Goal: Task Accomplishment & Management: Complete application form

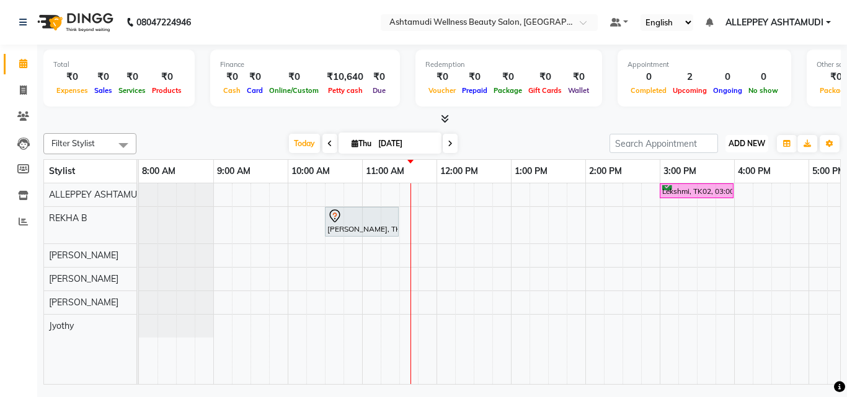
click at [741, 142] on span "ADD NEW" at bounding box center [746, 143] width 37 height 9
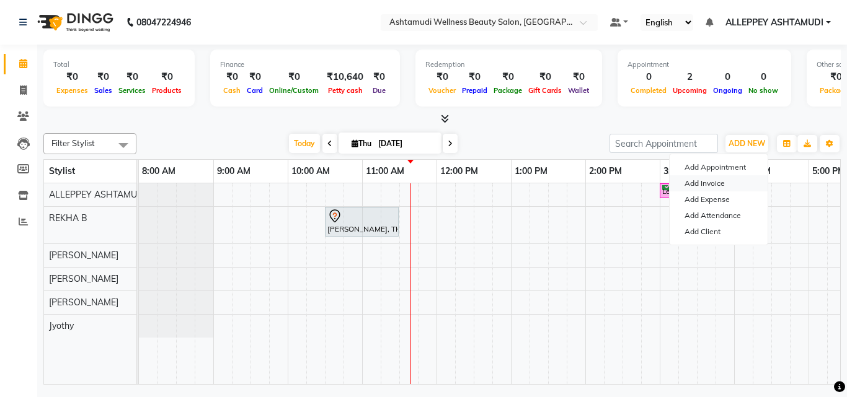
click at [717, 182] on link "Add Invoice" at bounding box center [718, 183] width 98 height 16
select select "service"
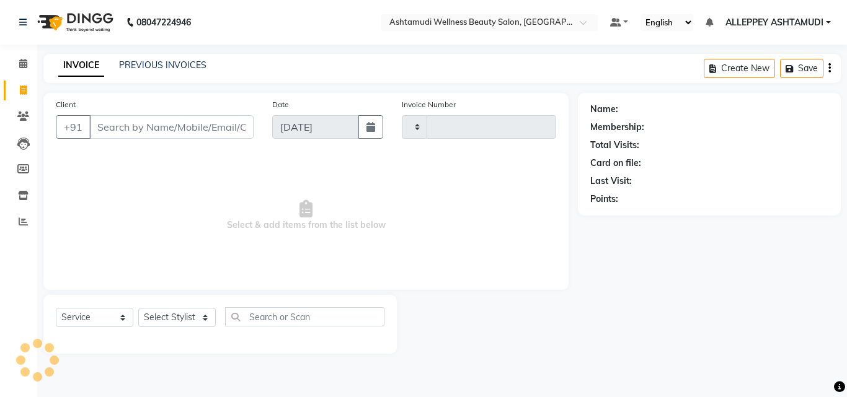
type input "1401"
select select "4626"
click at [149, 324] on select "Select Stylist ALLEPPEY ASHTAMUDI Jyothy [PERSON_NAME] [PERSON_NAME]" at bounding box center [176, 317] width 77 height 19
select select "57585"
click at [138, 308] on select "Select Stylist ALLEPPEY ASHTAMUDI Jyothy [PERSON_NAME] [PERSON_NAME]" at bounding box center [176, 317] width 77 height 19
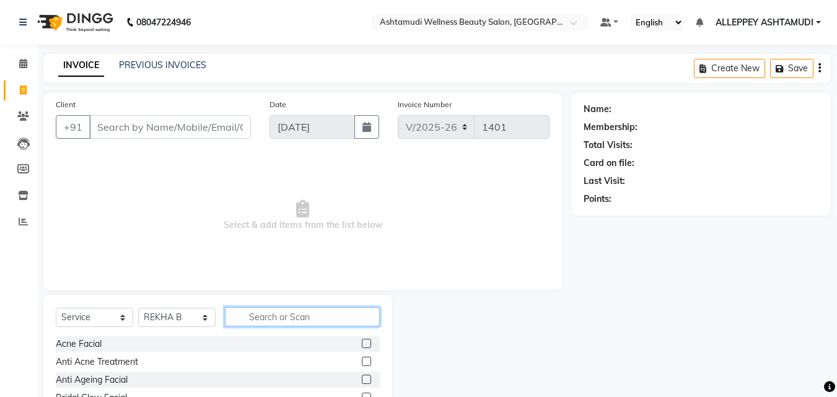
click at [315, 326] on input "text" at bounding box center [302, 316] width 155 height 19
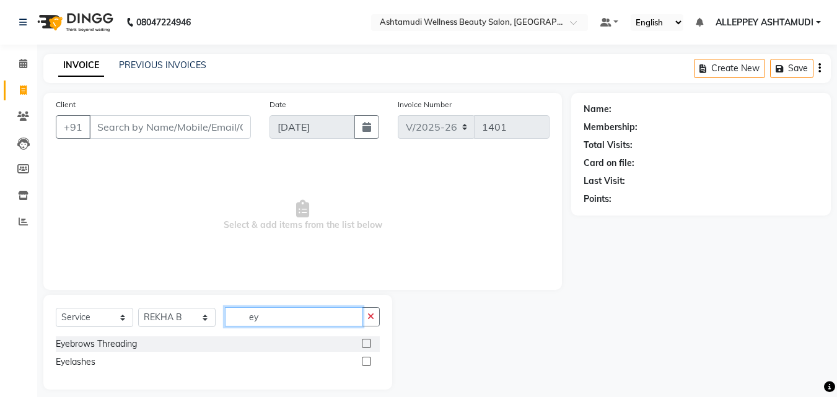
type input "ey"
click at [369, 341] on label at bounding box center [366, 343] width 9 height 9
click at [369, 341] on input "checkbox" at bounding box center [366, 344] width 8 height 8
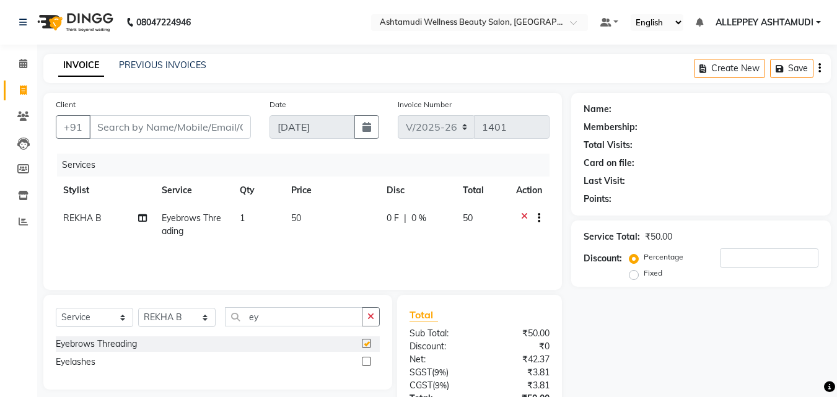
checkbox input "false"
click at [201, 125] on input "Client" at bounding box center [170, 127] width 162 height 24
type input "8"
type input "0"
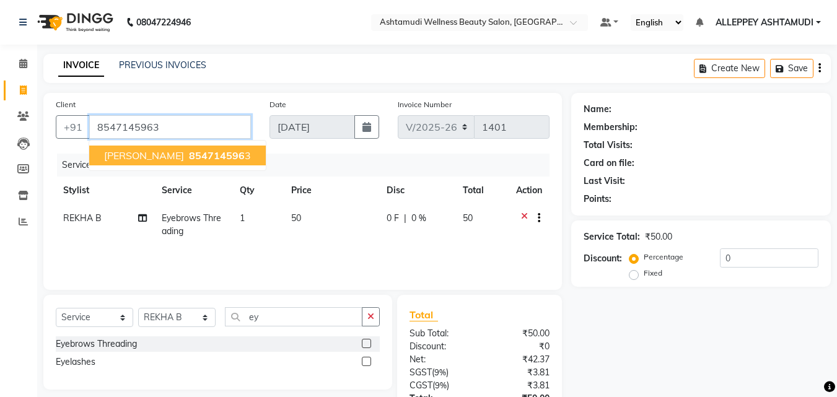
type input "8547145963"
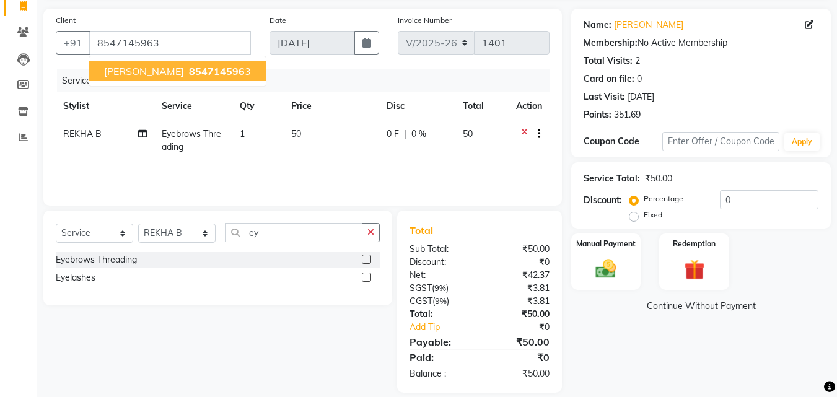
scroll to position [99, 0]
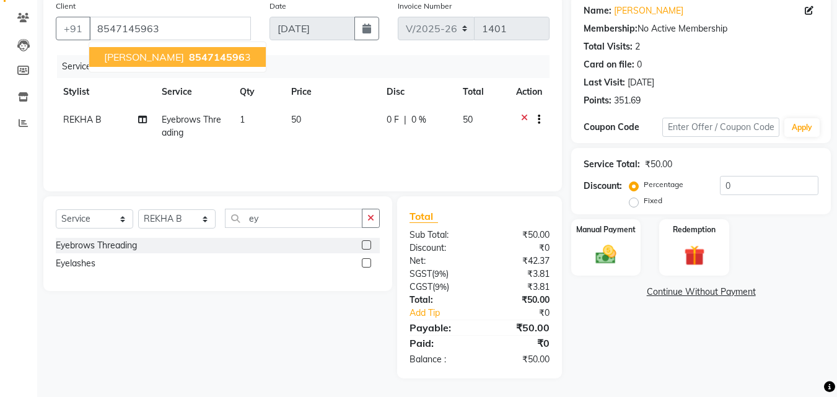
click at [187, 57] on ngb-highlight "854714596 3" at bounding box center [219, 57] width 64 height 12
click at [614, 235] on label "Manual Payment" at bounding box center [606, 229] width 62 height 12
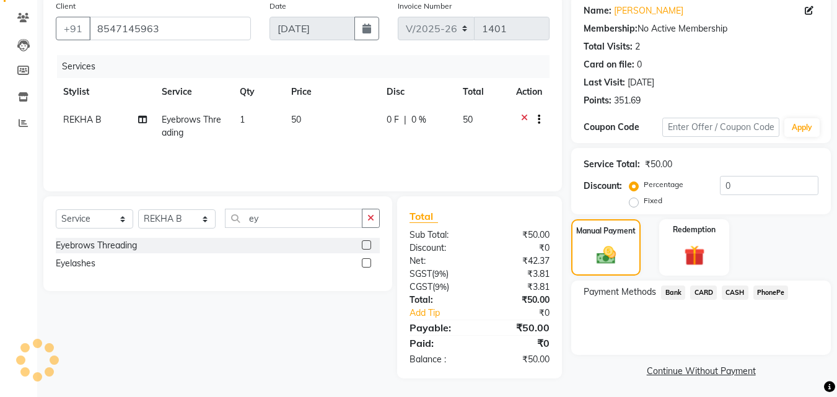
click at [776, 291] on span "PhonePe" at bounding box center [771, 293] width 35 height 14
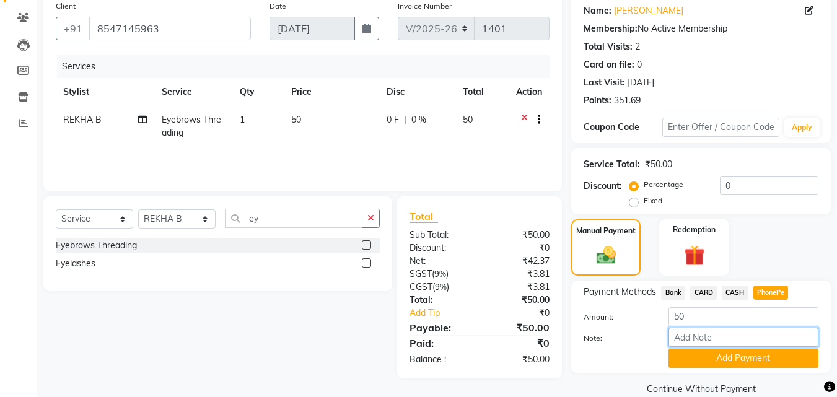
click at [748, 339] on input "Note:" at bounding box center [744, 337] width 150 height 19
type input "[PERSON_NAME]"
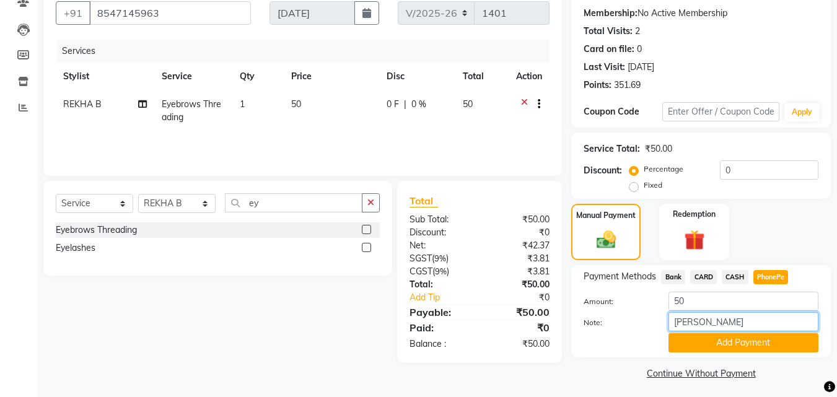
scroll to position [118, 0]
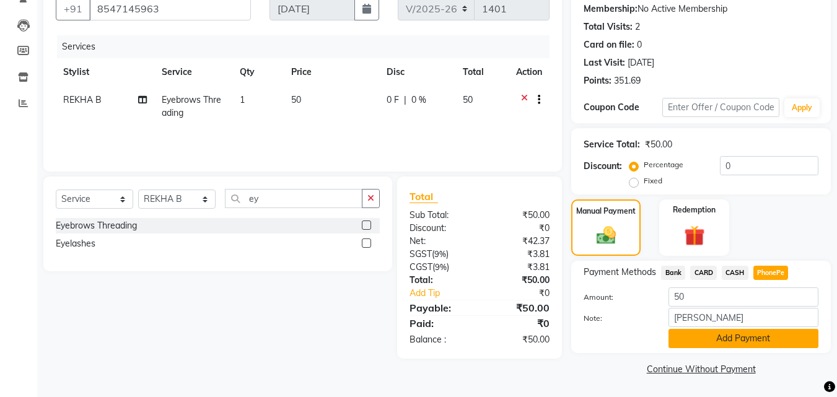
click at [716, 332] on button "Add Payment" at bounding box center [744, 338] width 150 height 19
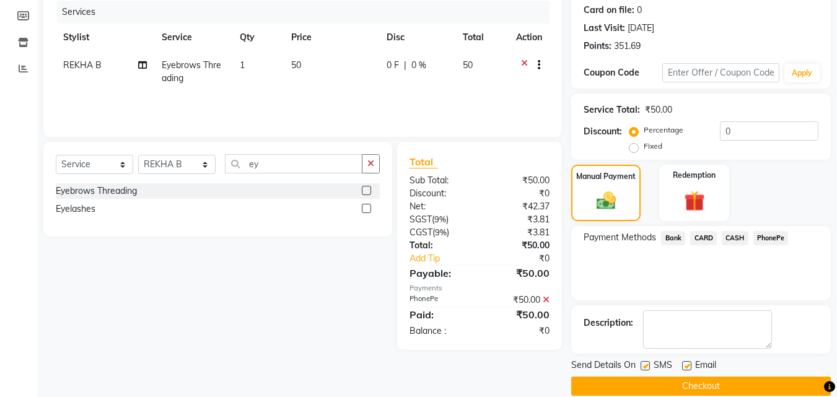
scroll to position [170, 0]
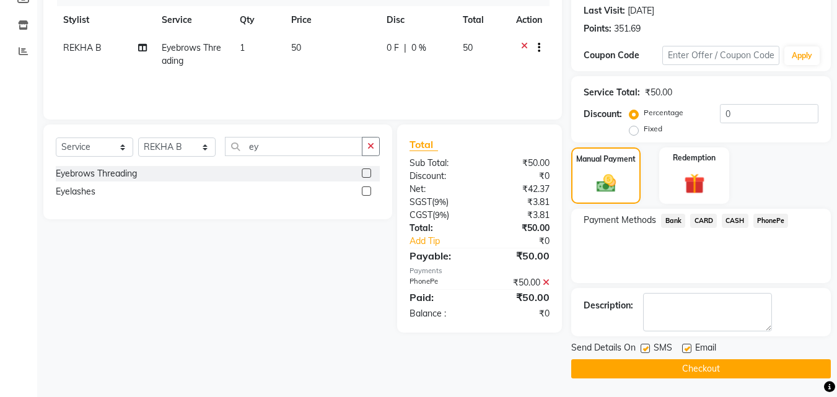
click at [712, 369] on button "Checkout" at bounding box center [701, 368] width 260 height 19
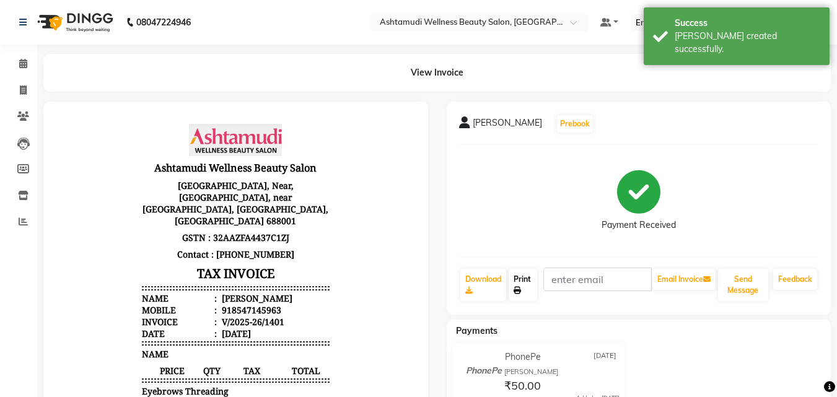
click at [529, 275] on link "Print" at bounding box center [523, 285] width 29 height 32
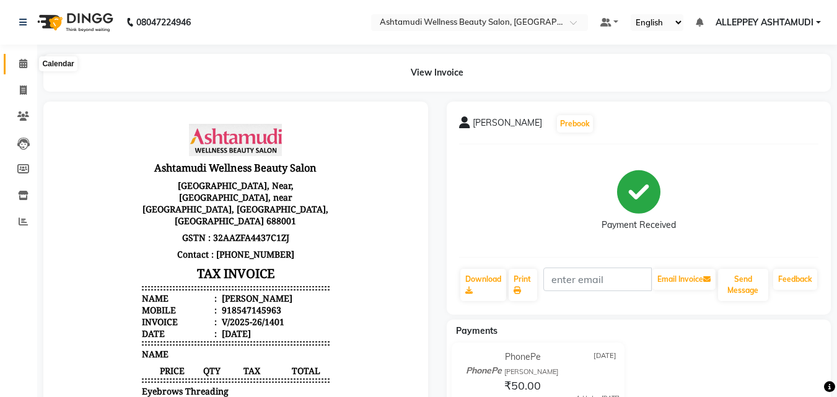
click at [24, 57] on span at bounding box center [23, 64] width 22 height 14
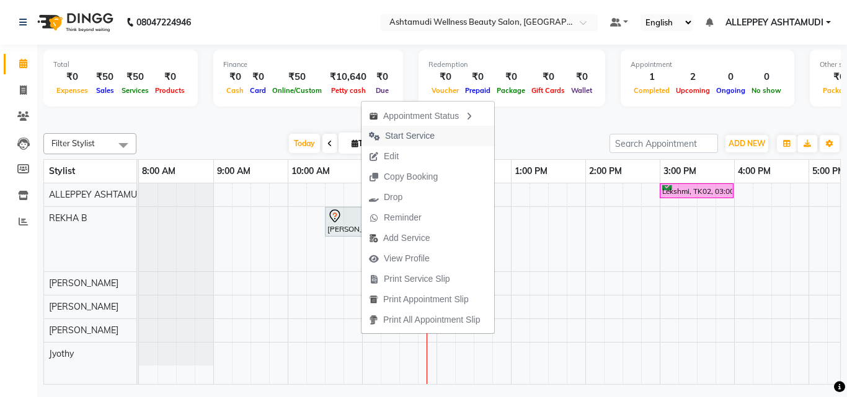
click at [405, 138] on span "Start Service" at bounding box center [410, 136] width 50 height 13
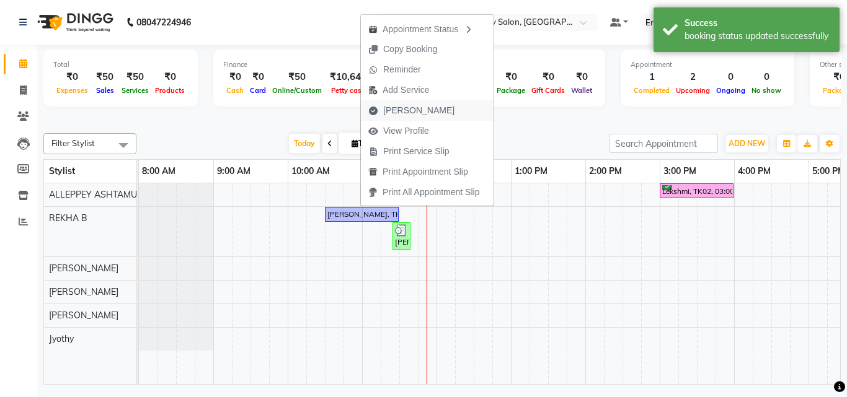
click at [415, 112] on span "[PERSON_NAME]" at bounding box center [418, 110] width 71 height 13
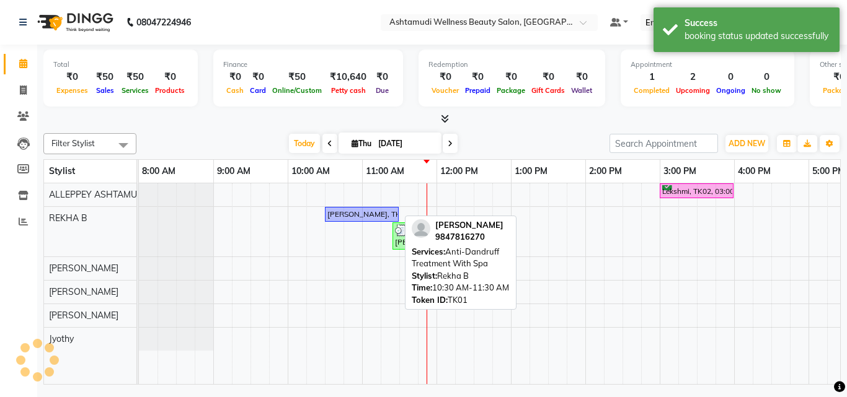
select select "service"
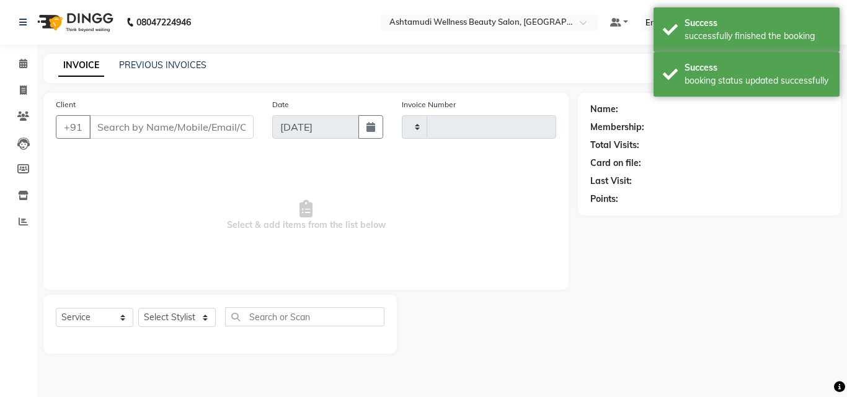
type input "1402"
select select "4626"
type input "9847816270"
select select "57585"
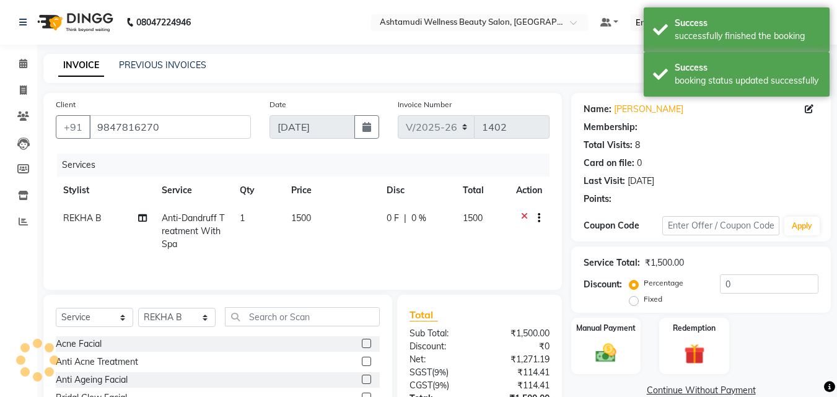
select select "1: Object"
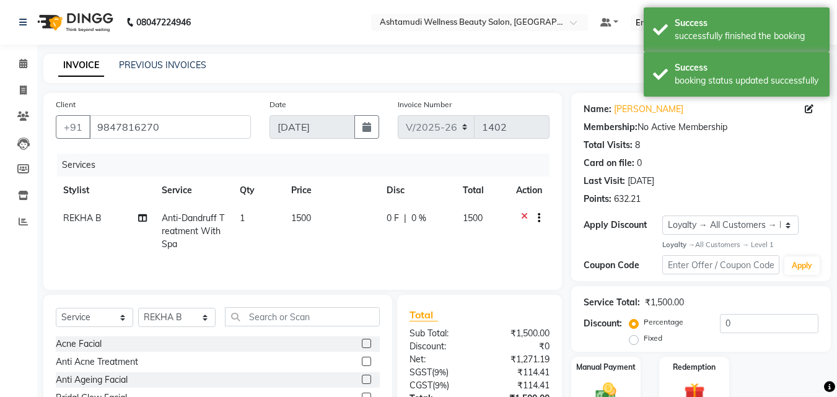
click at [77, 224] on td "REKHA B" at bounding box center [105, 232] width 99 height 54
select select "57585"
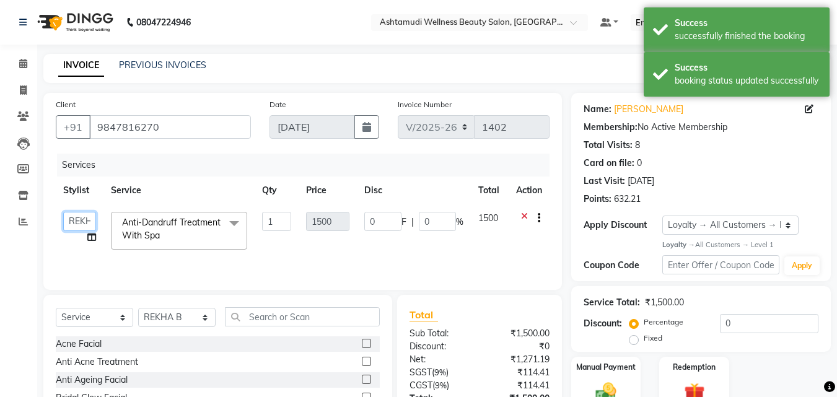
click at [79, 222] on select "ALLEPPEY ASHTAMUDI Jyothy [PERSON_NAME] [PERSON_NAME]" at bounding box center [79, 221] width 33 height 19
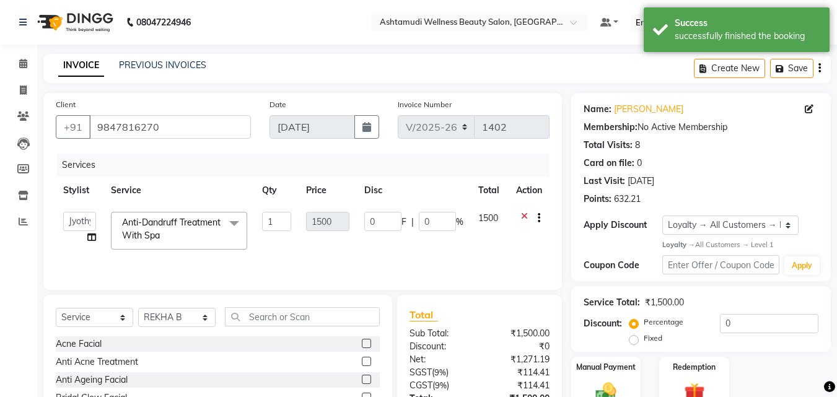
select select "80964"
click at [247, 315] on input "text" at bounding box center [302, 316] width 155 height 19
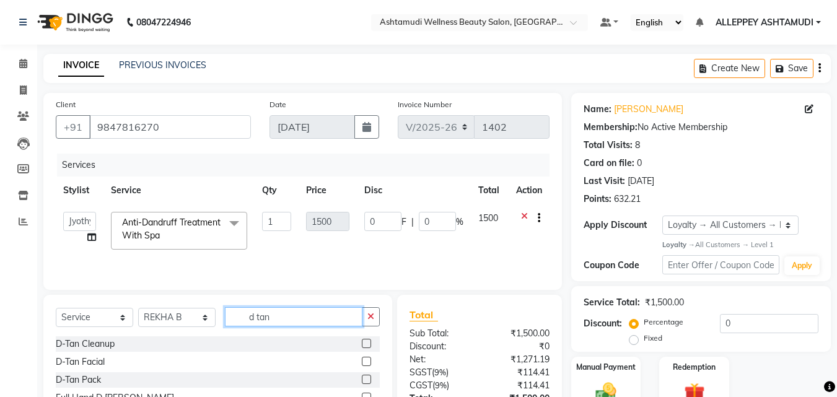
scroll to position [62, 0]
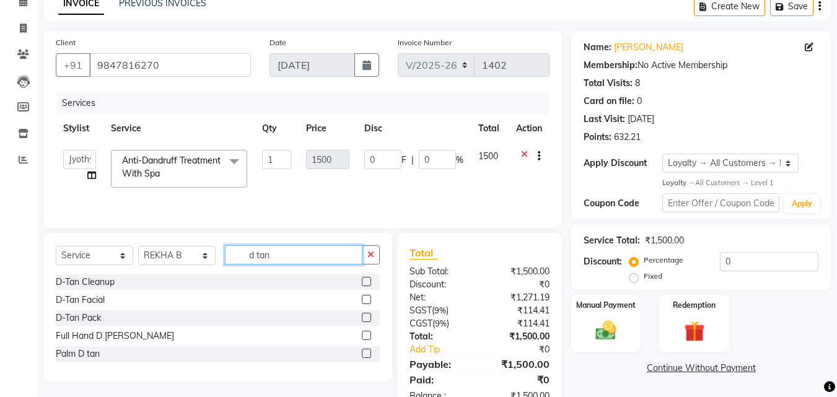
type input "d tan"
click at [366, 320] on label at bounding box center [366, 317] width 9 height 9
click at [366, 320] on input "checkbox" at bounding box center [366, 318] width 8 height 8
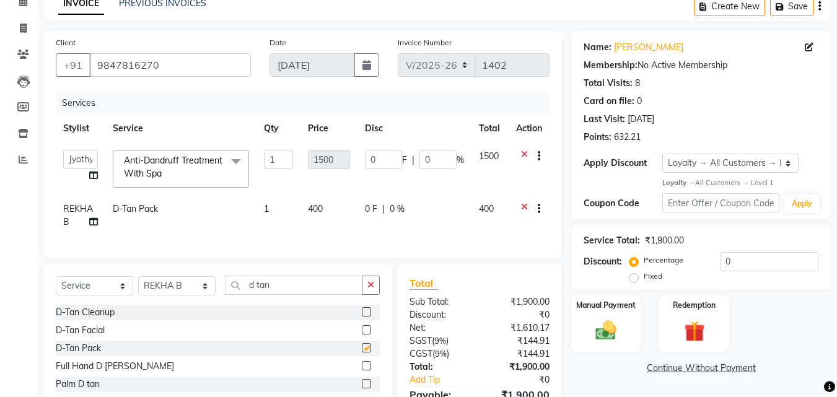
checkbox input "false"
click at [368, 289] on icon "button" at bounding box center [370, 285] width 7 height 9
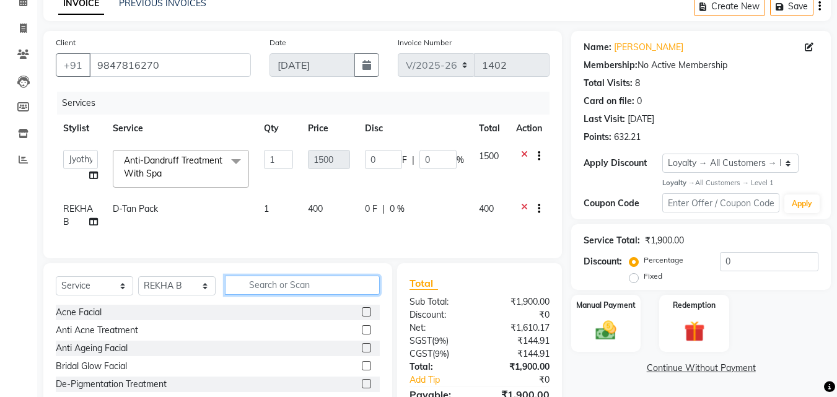
click at [320, 295] on input "text" at bounding box center [302, 285] width 155 height 19
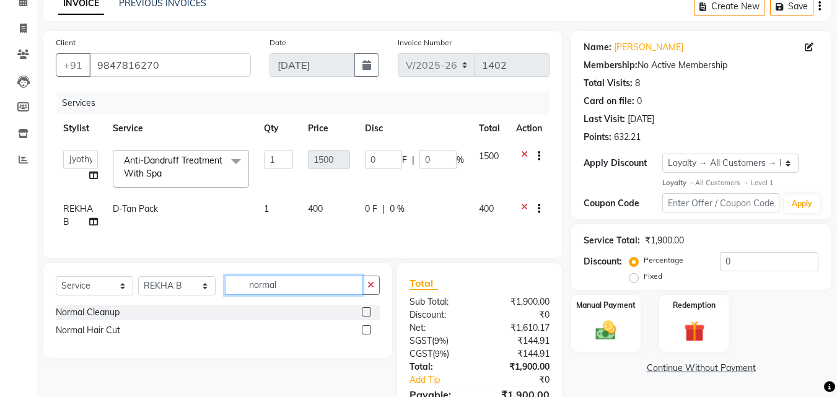
type input "normal"
click at [366, 317] on label at bounding box center [366, 311] width 9 height 9
click at [366, 317] on input "checkbox" at bounding box center [366, 313] width 8 height 8
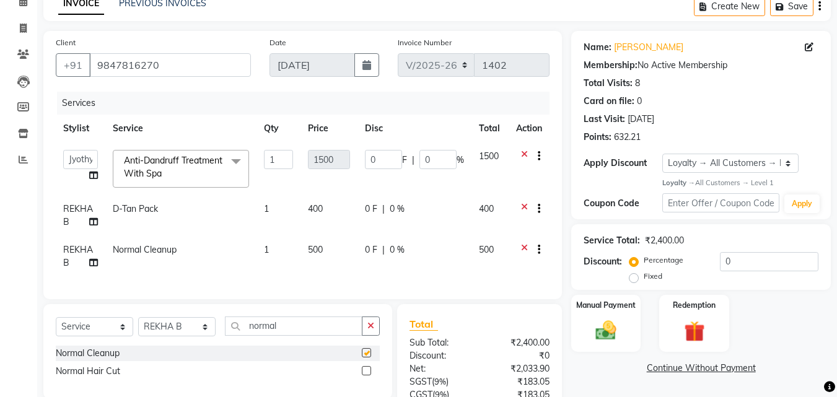
checkbox input "false"
click at [371, 332] on button "button" at bounding box center [371, 326] width 18 height 19
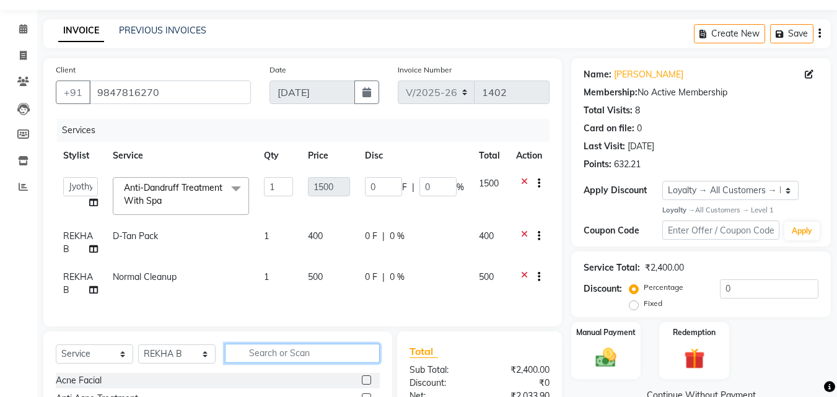
scroll to position [180, 0]
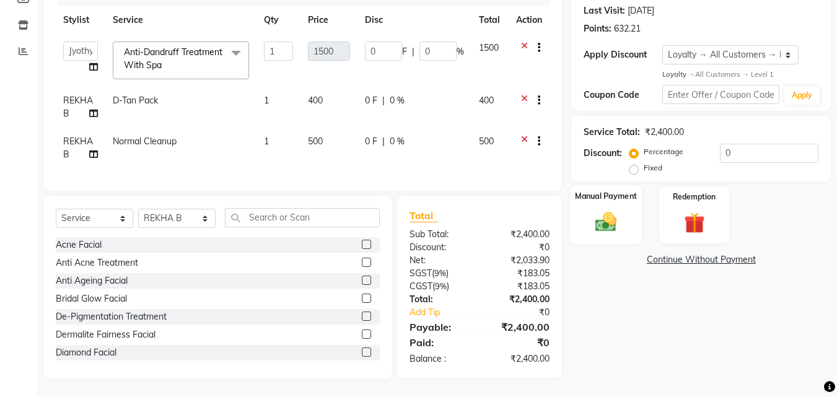
click at [589, 211] on img at bounding box center [606, 222] width 35 height 25
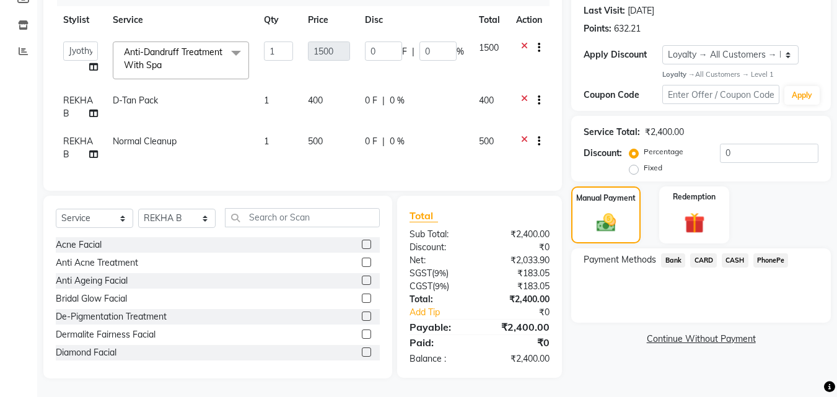
click at [762, 253] on span "PhonePe" at bounding box center [771, 260] width 35 height 14
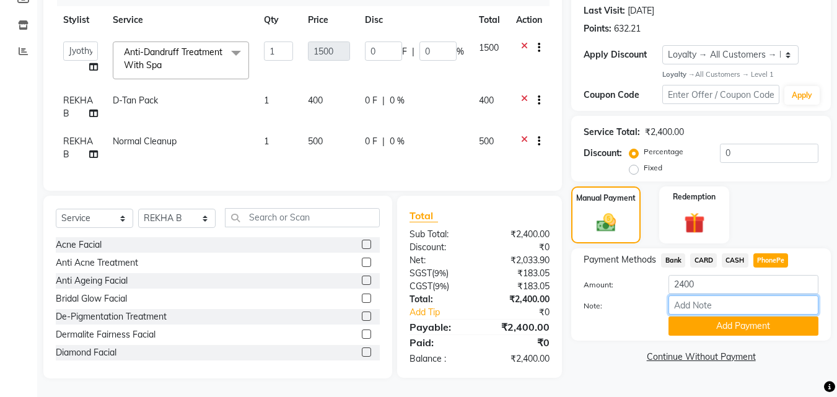
click at [697, 303] on input "Note:" at bounding box center [744, 305] width 150 height 19
type input "[PERSON_NAME]"
click at [697, 317] on button "Add Payment" at bounding box center [744, 326] width 150 height 19
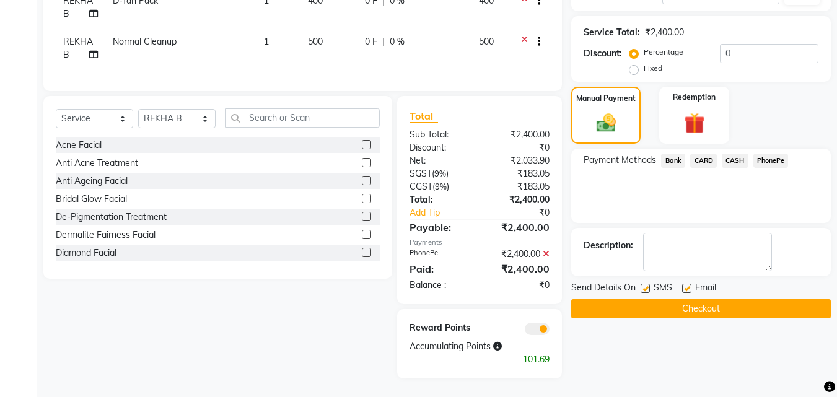
scroll to position [279, 0]
click at [669, 299] on button "Checkout" at bounding box center [701, 308] width 260 height 19
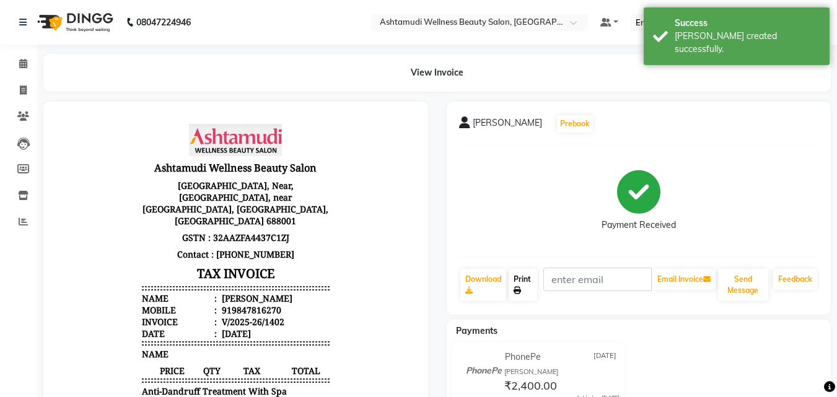
click at [516, 275] on link "Print" at bounding box center [523, 285] width 29 height 32
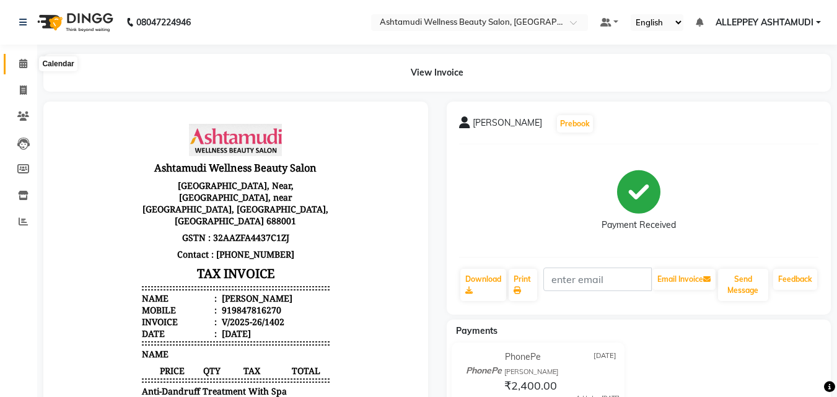
click at [22, 62] on icon at bounding box center [23, 63] width 8 height 9
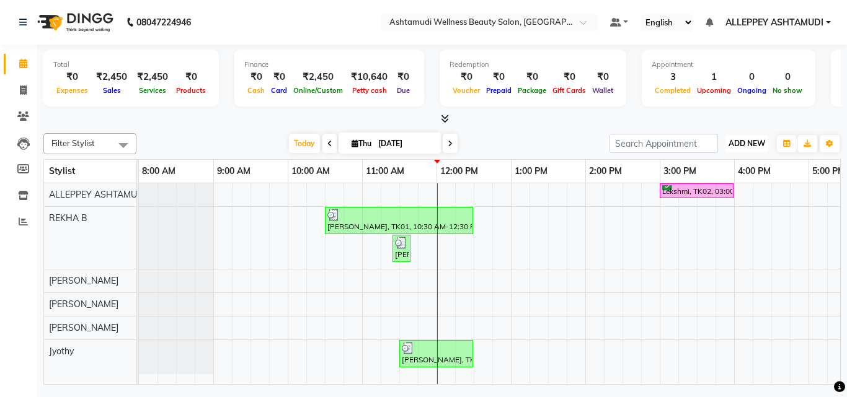
click at [749, 146] on span "ADD NEW" at bounding box center [746, 143] width 37 height 9
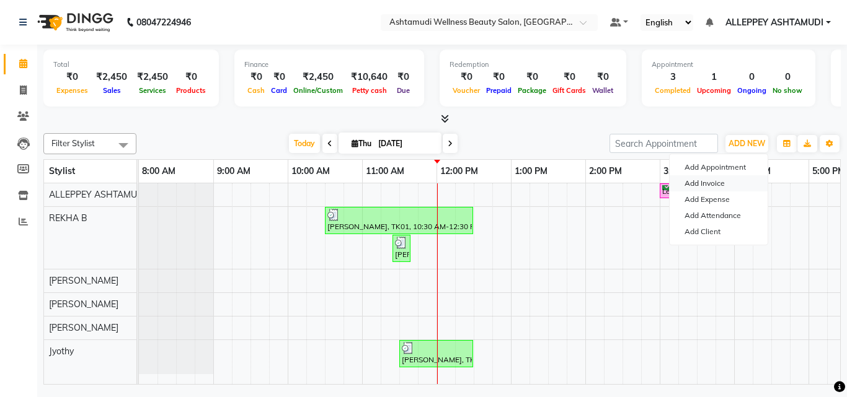
click at [692, 183] on link "Add Invoice" at bounding box center [718, 183] width 98 height 16
select select "service"
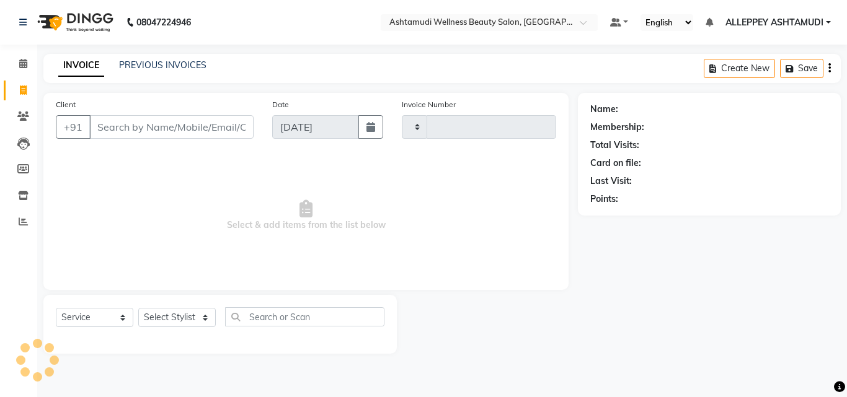
type input "1403"
select select "4626"
click at [130, 112] on div "Client +91" at bounding box center [154, 123] width 216 height 51
click at [130, 122] on input "Client" at bounding box center [171, 127] width 164 height 24
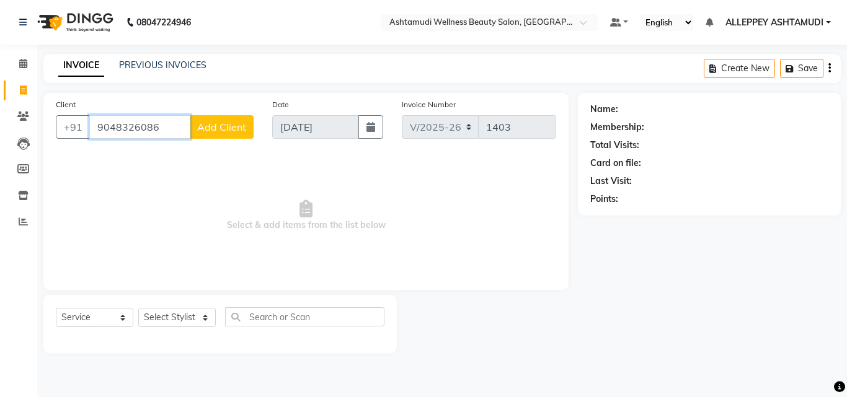
type input "9048326086"
click at [214, 121] on span "Add Client" at bounding box center [221, 127] width 49 height 12
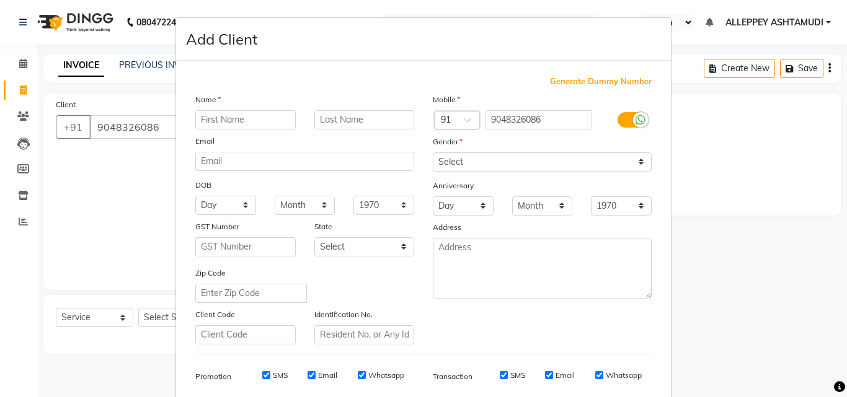
click at [205, 112] on input "text" at bounding box center [245, 119] width 100 height 19
type input "[PERSON_NAME]"
click at [501, 157] on select "Select [DEMOGRAPHIC_DATA] [DEMOGRAPHIC_DATA] Other Prefer Not To Say" at bounding box center [542, 161] width 219 height 19
select select "[DEMOGRAPHIC_DATA]"
click at [433, 152] on select "Select [DEMOGRAPHIC_DATA] [DEMOGRAPHIC_DATA] Other Prefer Not To Say" at bounding box center [542, 161] width 219 height 19
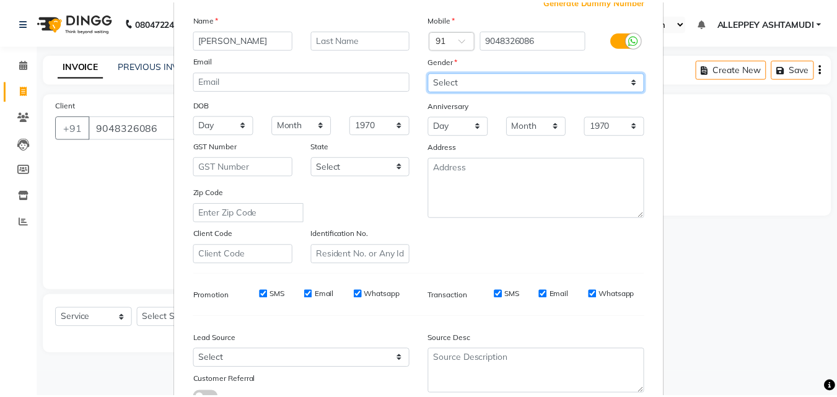
scroll to position [175, 0]
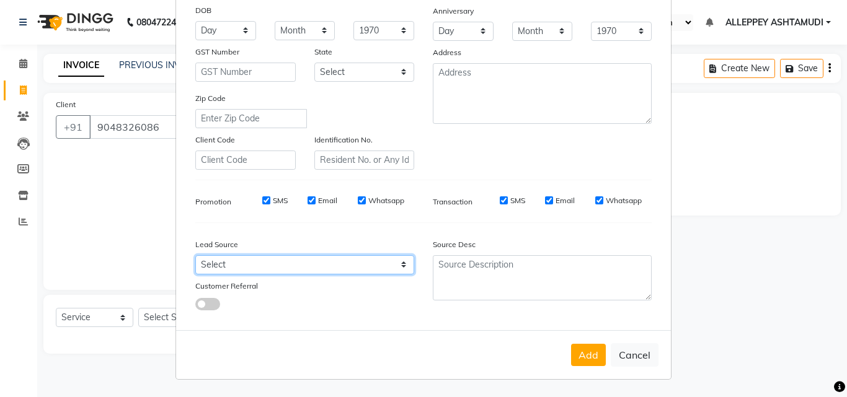
click at [263, 264] on select "Select Walk-in Referral Internet Friend Word of Mouth Advertisement Facebook Ju…" at bounding box center [304, 264] width 219 height 19
select select "31316"
click at [195, 255] on select "Select Walk-in Referral Internet Friend Word of Mouth Advertisement Facebook Ju…" at bounding box center [304, 264] width 219 height 19
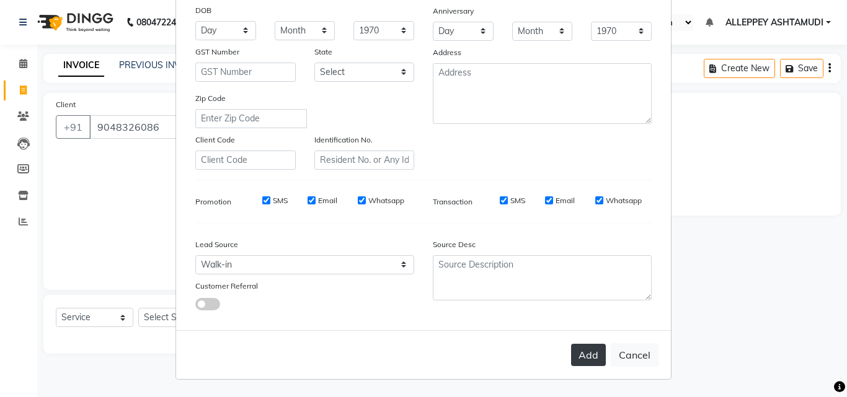
click at [578, 349] on button "Add" at bounding box center [588, 355] width 35 height 22
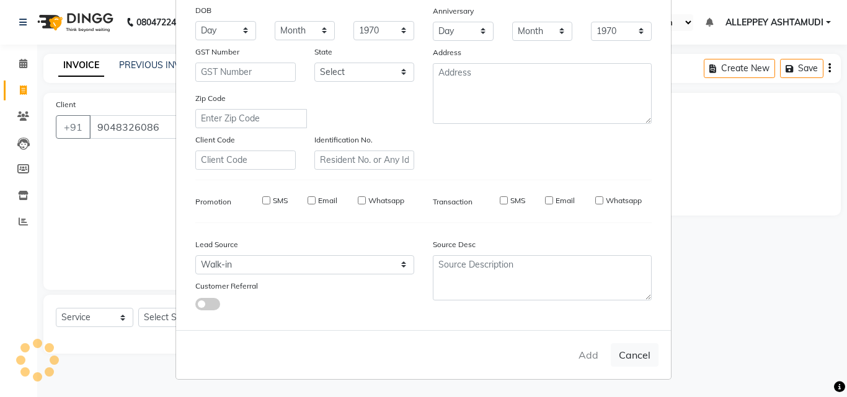
select select
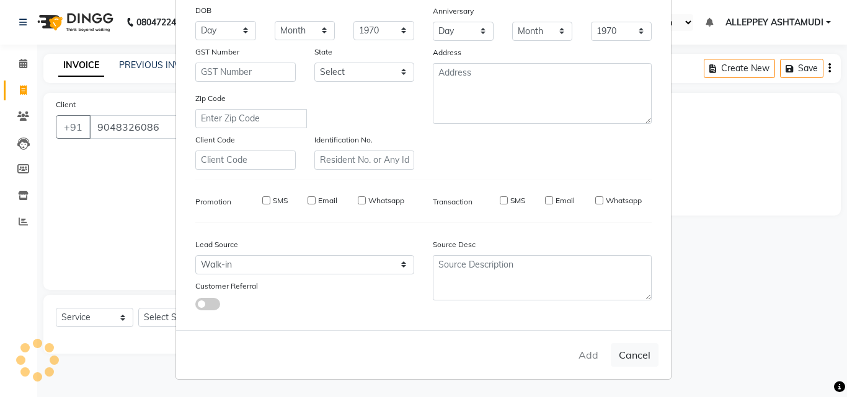
select select
checkbox input "false"
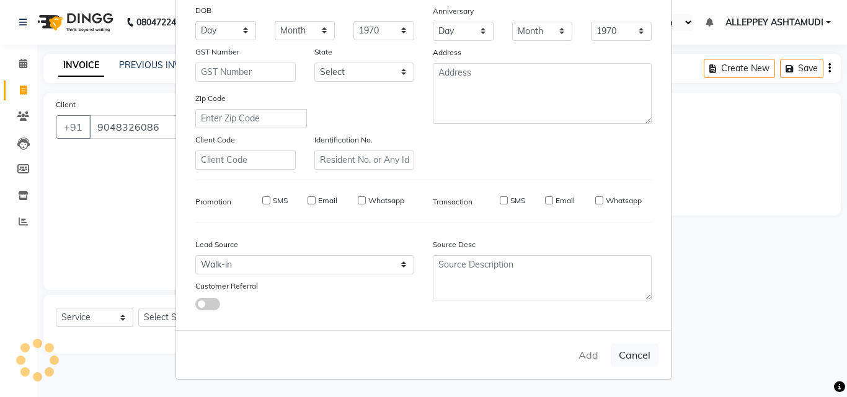
checkbox input "false"
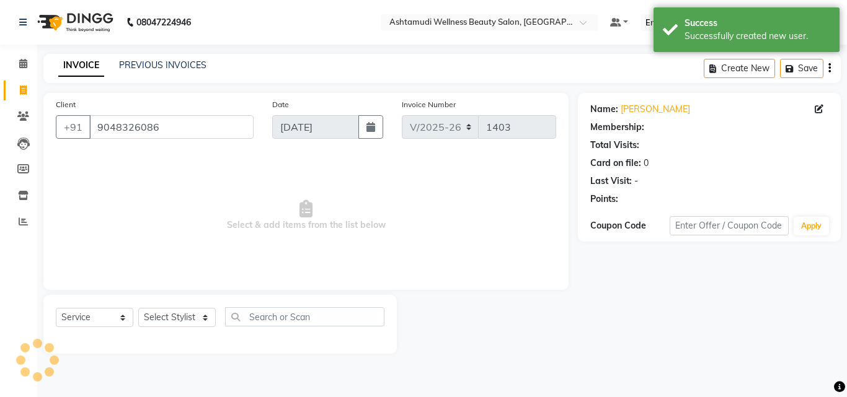
select select "1: Object"
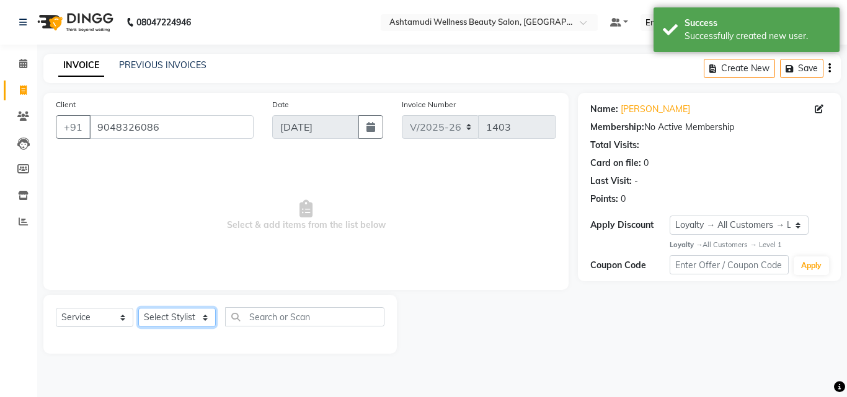
click at [157, 315] on select "Select Stylist ALLEPPEY ASHTAMUDI Jyothy [PERSON_NAME] [PERSON_NAME]" at bounding box center [176, 317] width 77 height 19
select select "57585"
click at [138, 308] on select "Select Stylist ALLEPPEY ASHTAMUDI Jyothy [PERSON_NAME] [PERSON_NAME]" at bounding box center [176, 317] width 77 height 19
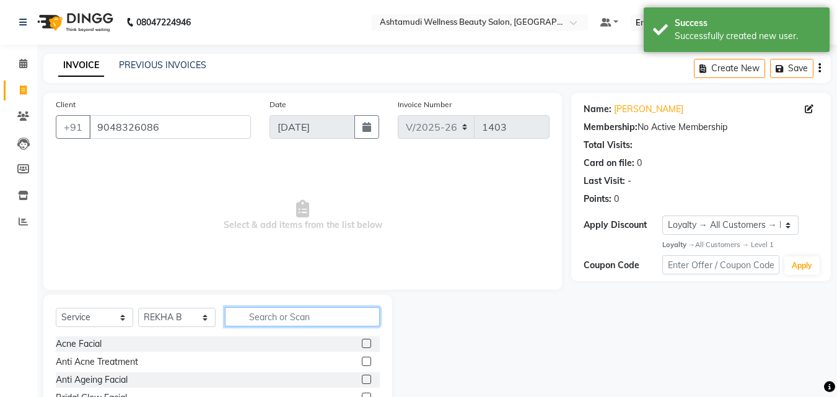
click at [270, 307] on input "text" at bounding box center [302, 316] width 155 height 19
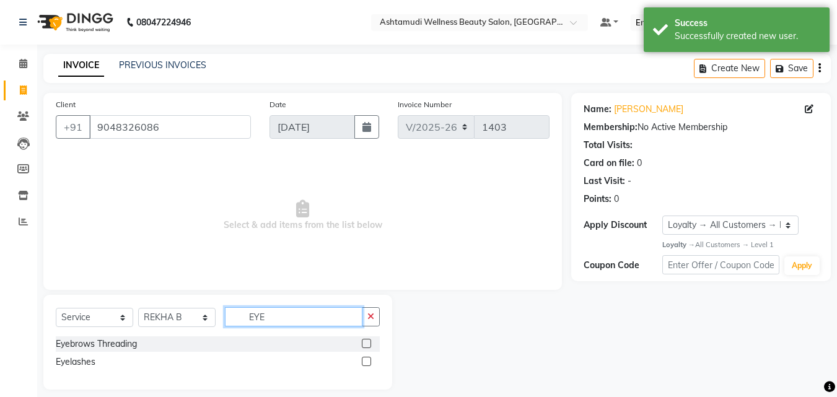
type input "EYE"
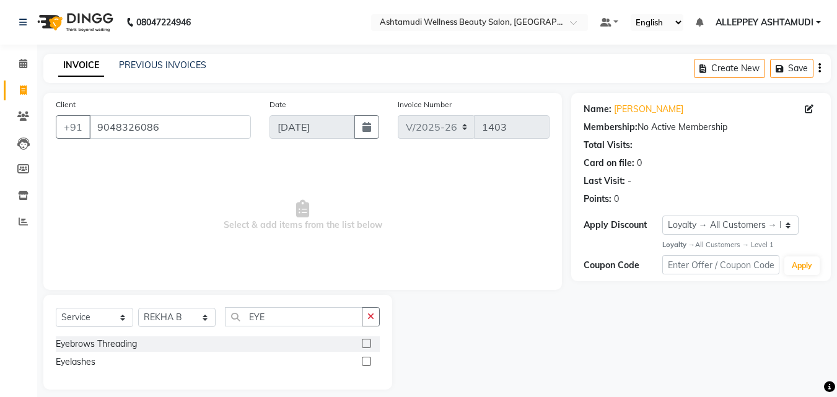
click at [367, 341] on label at bounding box center [366, 343] width 9 height 9
click at [367, 341] on input "checkbox" at bounding box center [366, 344] width 8 height 8
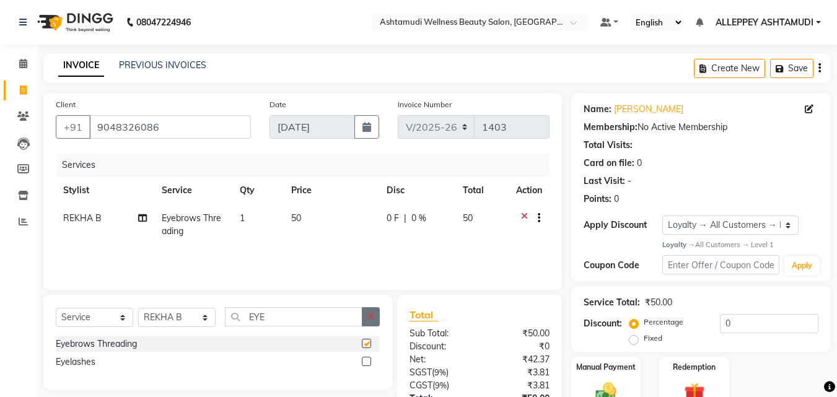
checkbox input "false"
click at [374, 315] on icon "button" at bounding box center [370, 316] width 7 height 9
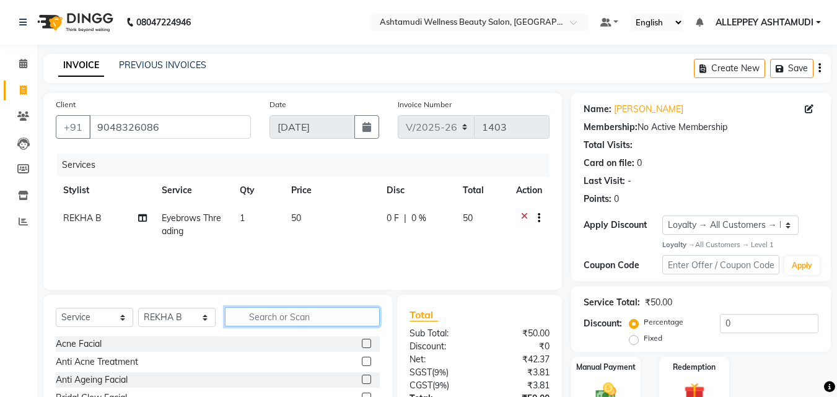
scroll to position [99, 0]
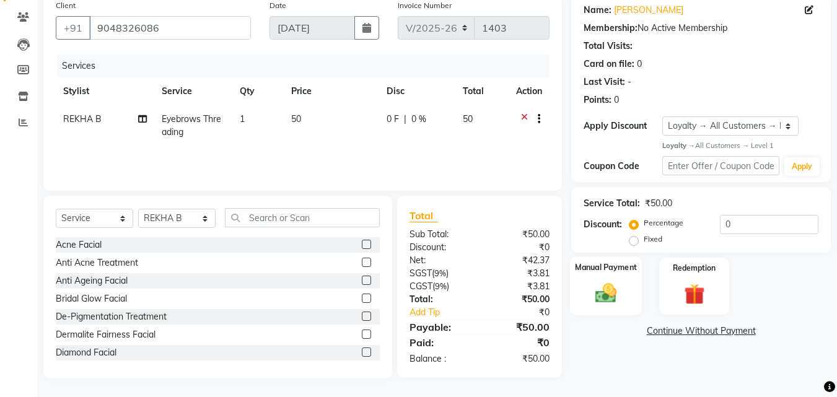
click at [605, 283] on img at bounding box center [606, 293] width 35 height 25
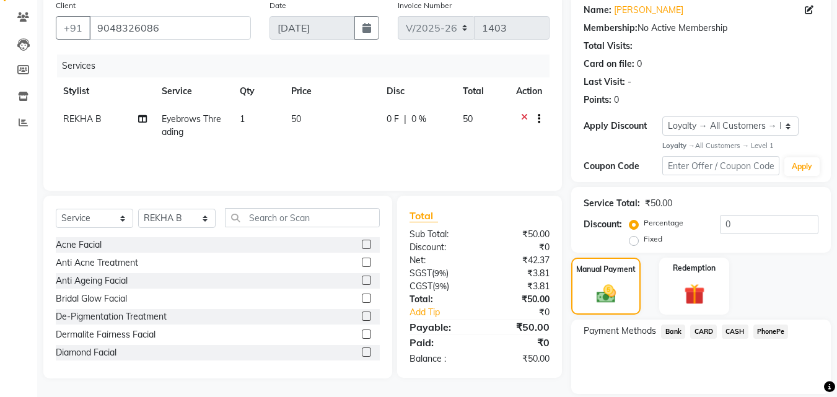
click at [762, 330] on span "PhonePe" at bounding box center [771, 332] width 35 height 14
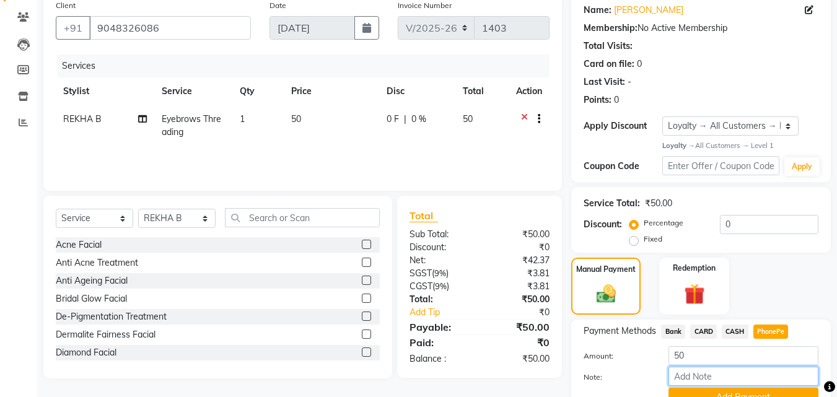
drag, startPoint x: 696, startPoint y: 377, endPoint x: 711, endPoint y: 364, distance: 20.6
click at [696, 378] on input "Note:" at bounding box center [744, 376] width 150 height 19
type input "[PERSON_NAME]"
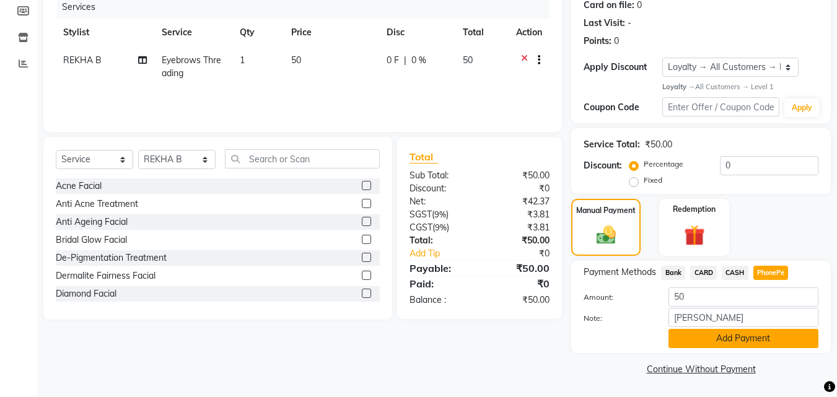
click at [713, 346] on button "Add Payment" at bounding box center [744, 338] width 150 height 19
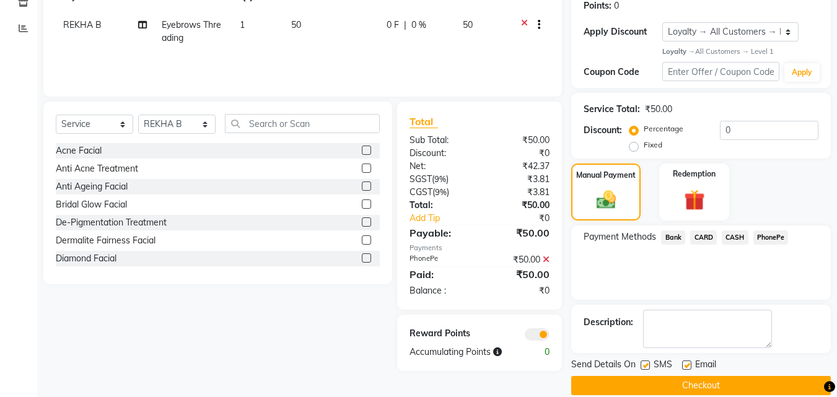
scroll to position [210, 0]
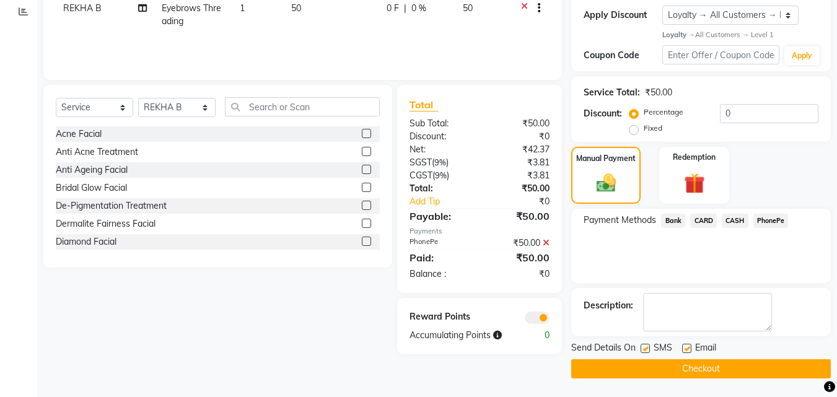
click at [653, 366] on button "Checkout" at bounding box center [701, 368] width 260 height 19
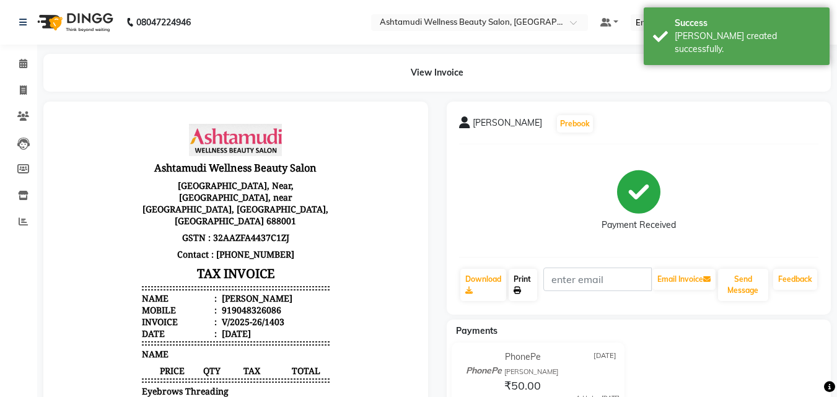
click at [527, 280] on link "Print" at bounding box center [523, 285] width 29 height 32
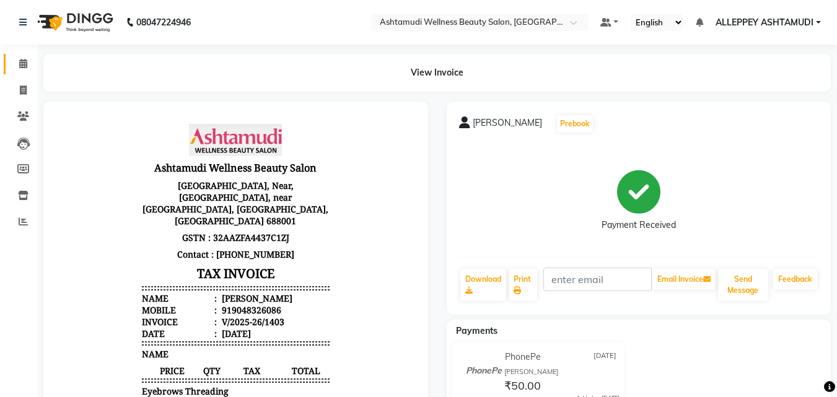
click at [26, 56] on link "Calendar" at bounding box center [19, 64] width 30 height 20
